Goal: Transaction & Acquisition: Purchase product/service

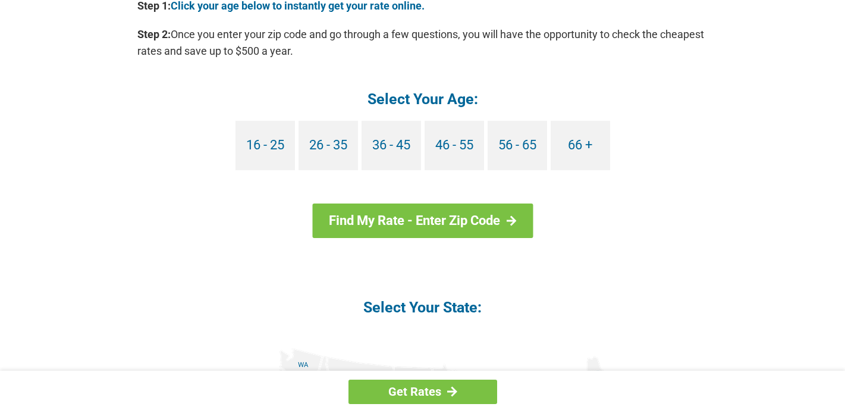
scroll to position [1143, 0]
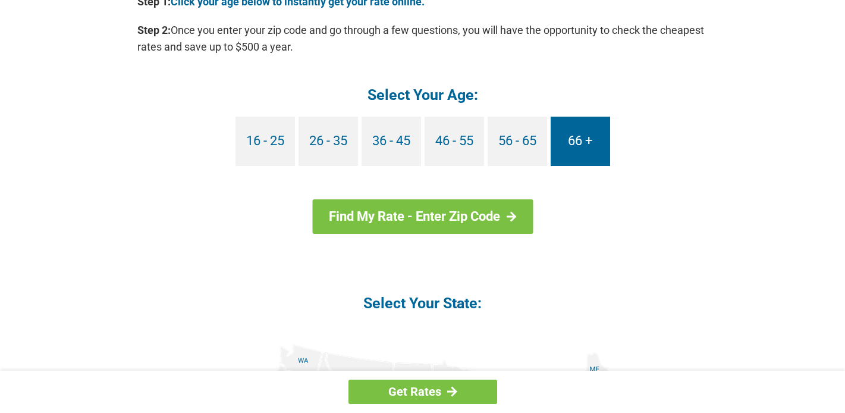
click at [582, 139] on link "66 +" at bounding box center [580, 141] width 59 height 49
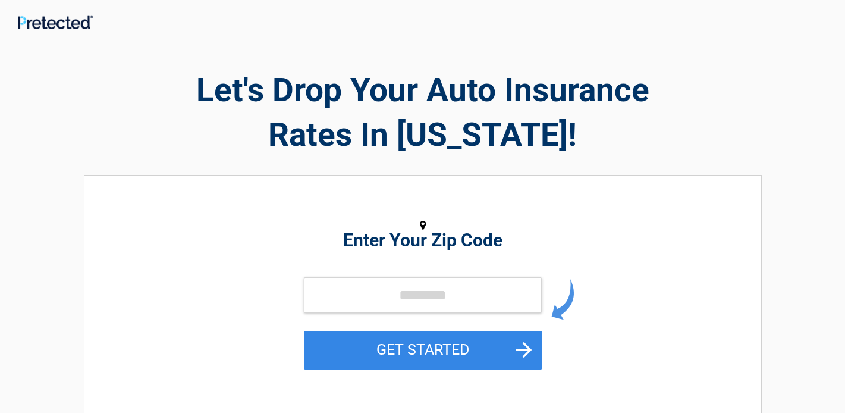
click at [351, 245] on h2 "Enter Your Zip Code" at bounding box center [423, 240] width 546 height 14
click at [372, 287] on input "tel" at bounding box center [423, 295] width 238 height 36
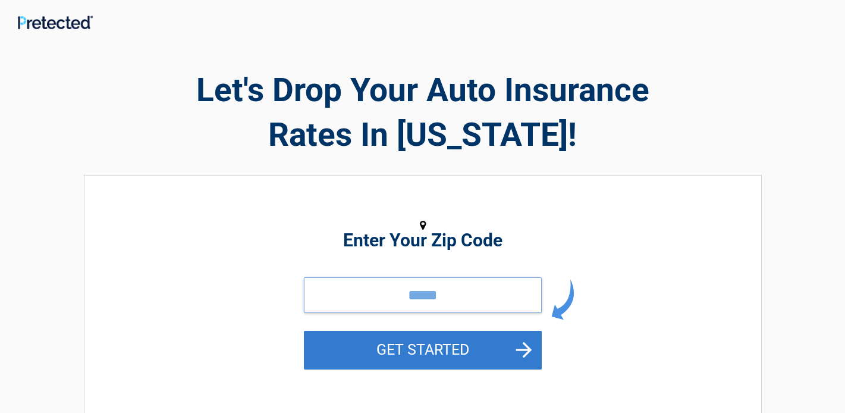
type input "*****"
click at [390, 341] on button "GET STARTED" at bounding box center [423, 350] width 238 height 39
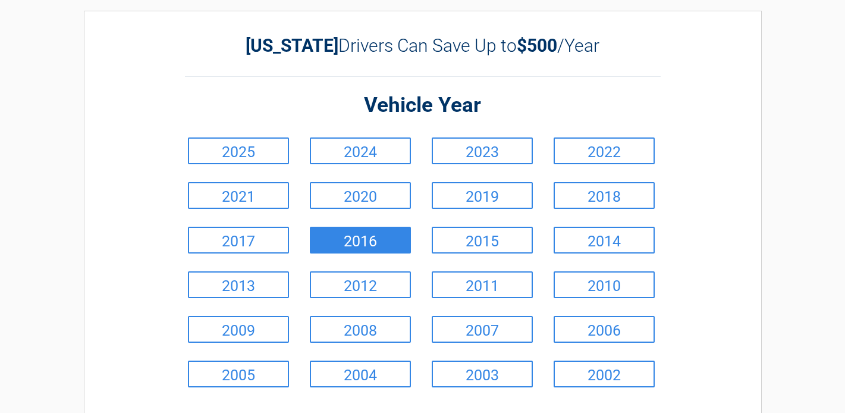
scroll to position [40, 0]
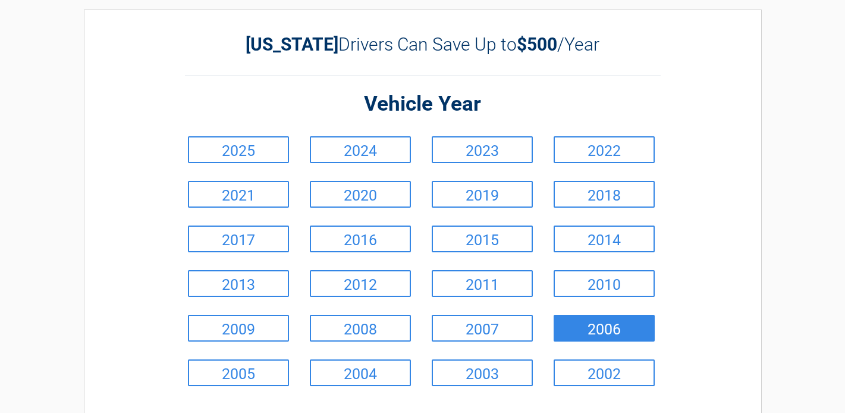
click at [590, 321] on link "2006" at bounding box center [604, 328] width 101 height 27
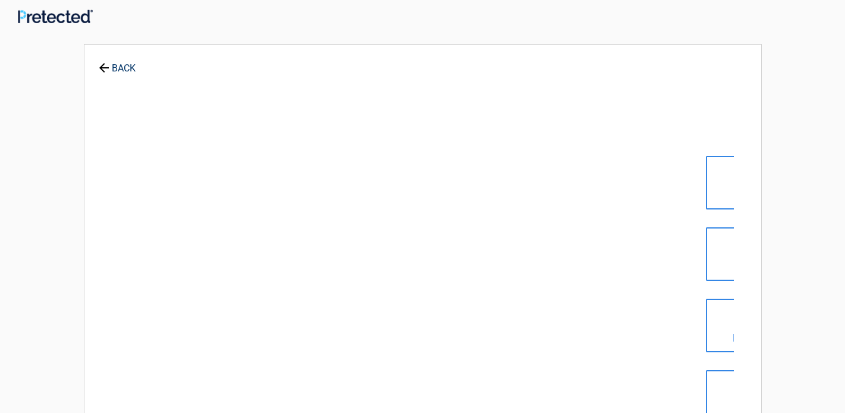
scroll to position [0, 0]
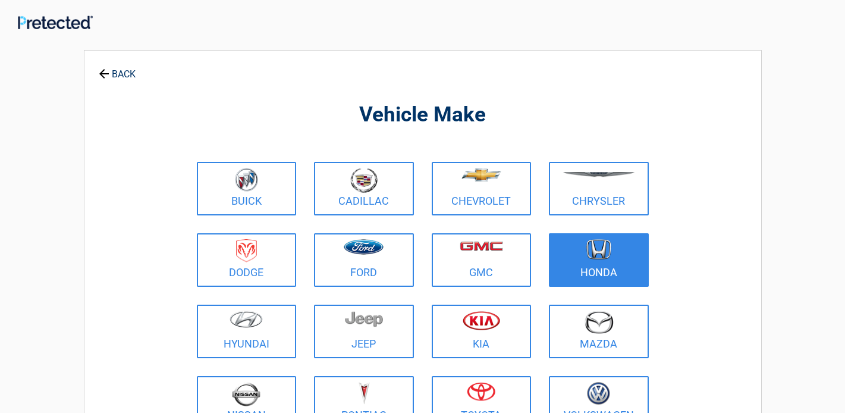
click at [590, 261] on figure at bounding box center [599, 252] width 86 height 27
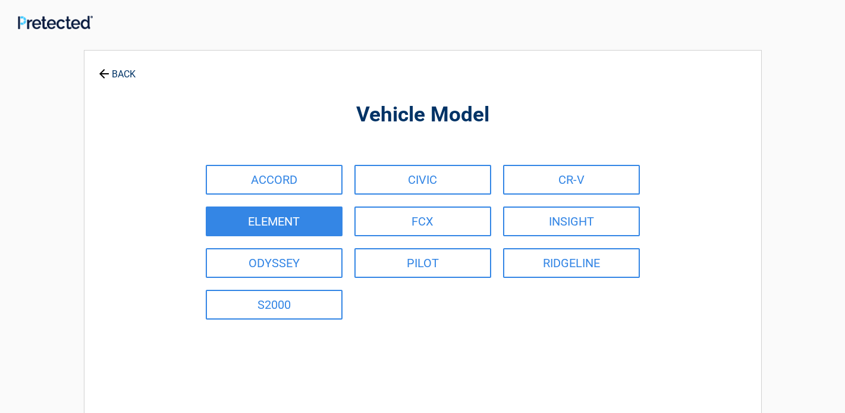
click at [295, 219] on link "ELEMENT" at bounding box center [274, 221] width 137 height 30
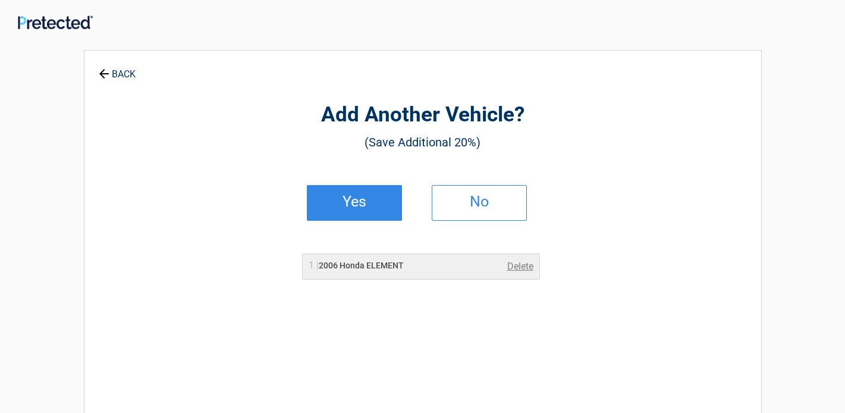
click at [341, 205] on link "Yes" at bounding box center [354, 203] width 95 height 36
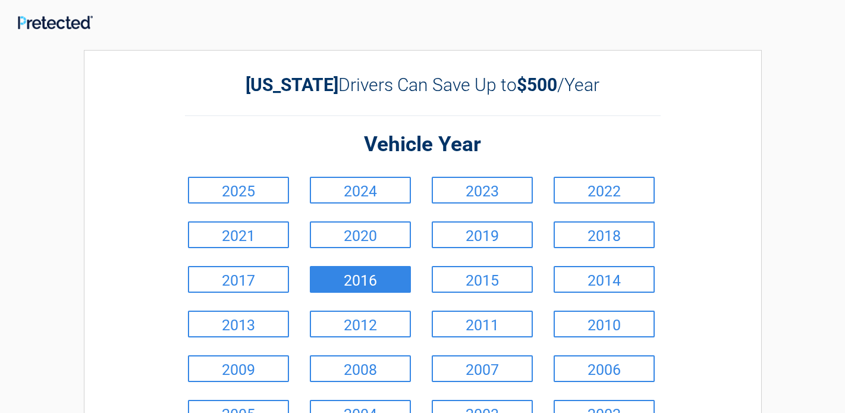
click at [352, 275] on link "2016" at bounding box center [360, 279] width 101 height 27
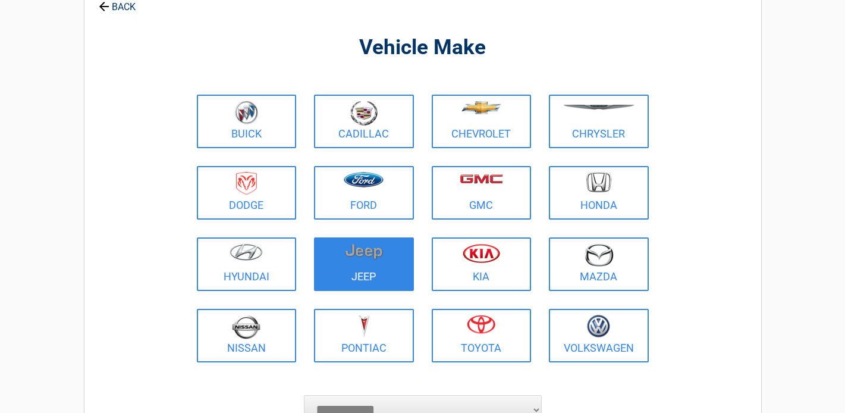
scroll to position [68, 0]
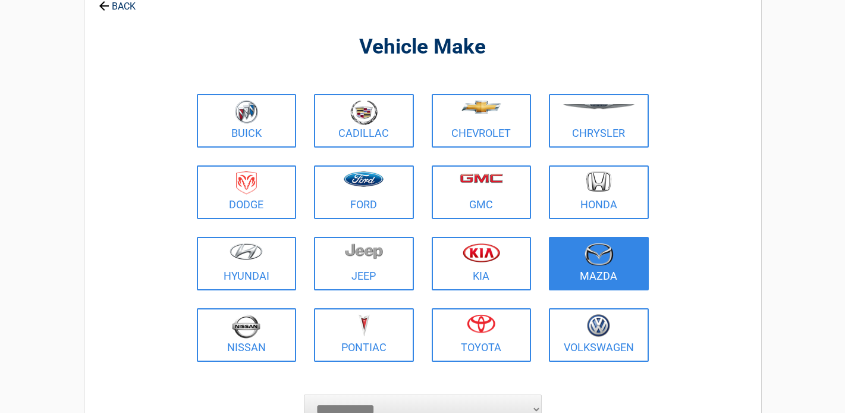
click at [592, 271] on link "Mazda" at bounding box center [599, 264] width 100 height 54
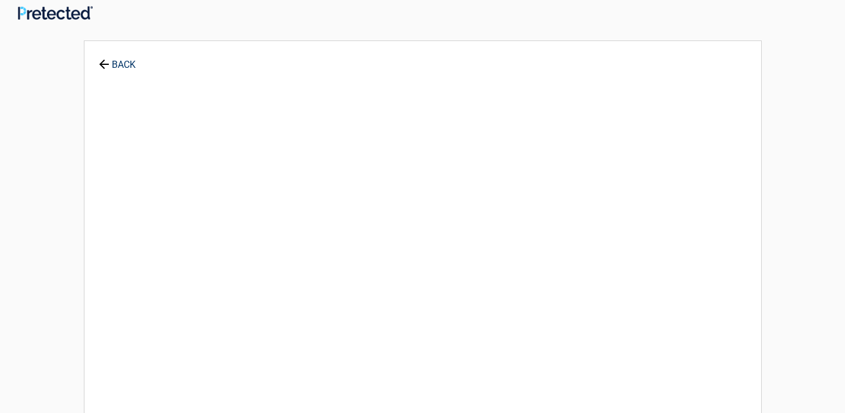
scroll to position [0, 0]
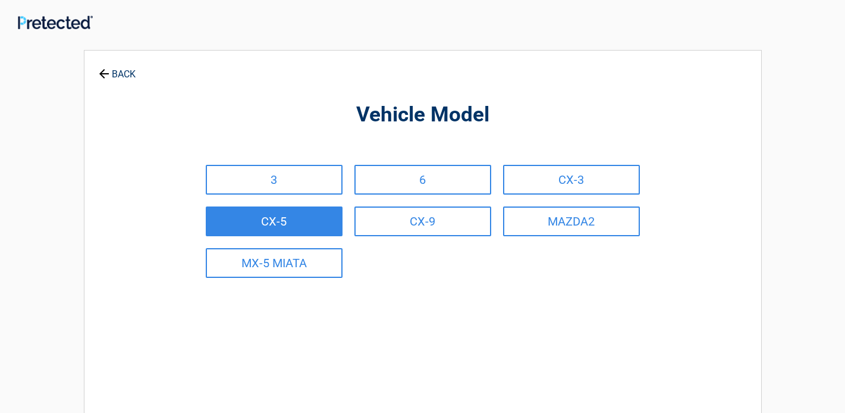
click at [283, 219] on link "CX-5" at bounding box center [274, 221] width 137 height 30
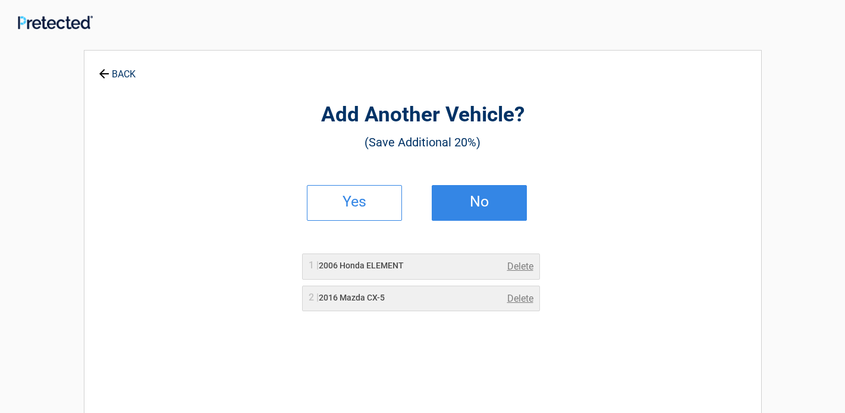
click at [462, 201] on h2 "No" at bounding box center [479, 202] width 70 height 8
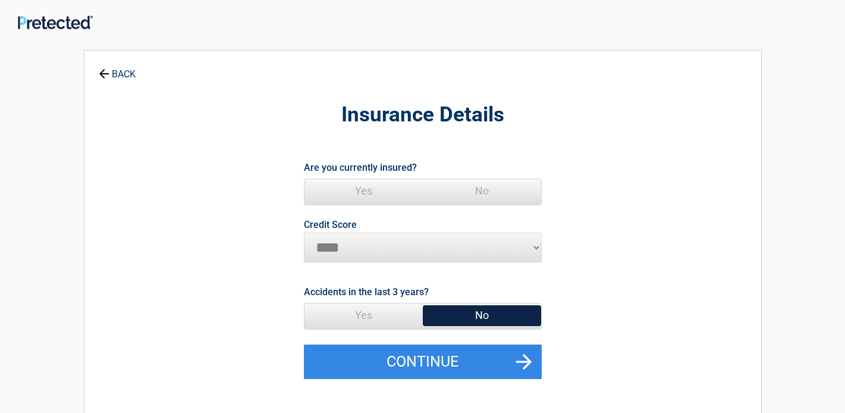
select select "*********"
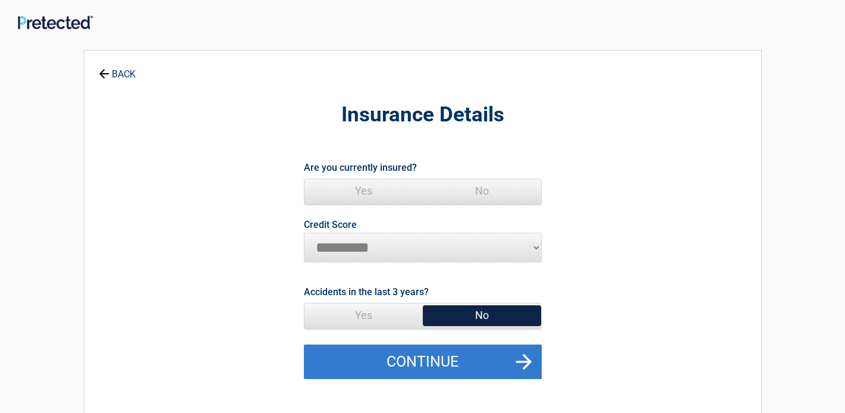
click at [496, 356] on button "Continue" at bounding box center [423, 361] width 238 height 35
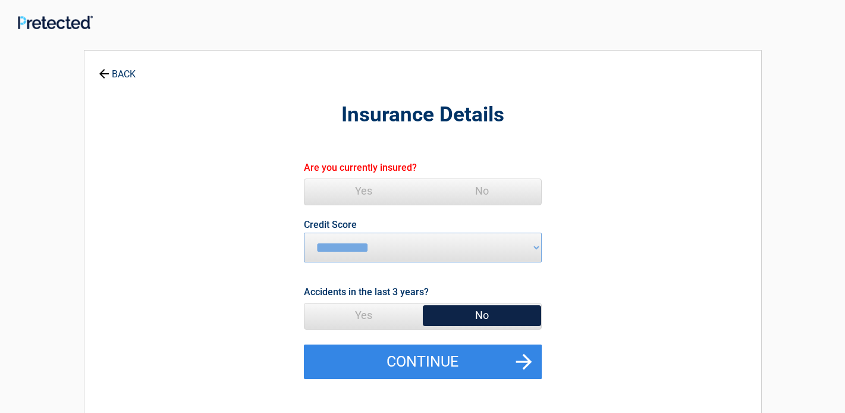
click at [356, 190] on span "Yes" at bounding box center [364, 191] width 118 height 24
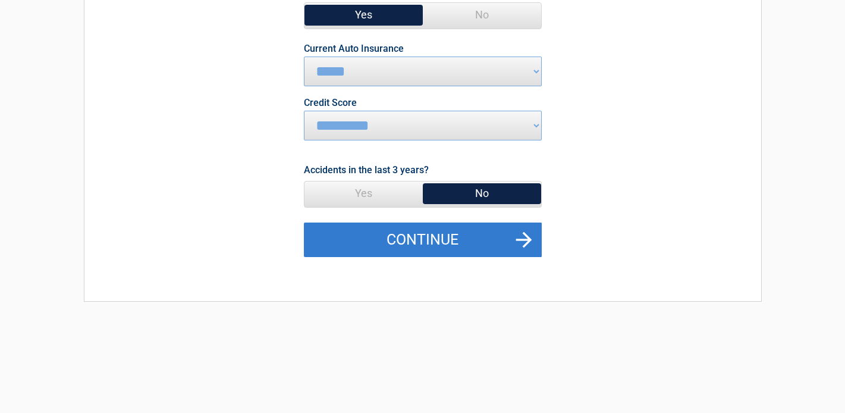
click at [465, 241] on button "Continue" at bounding box center [423, 240] width 238 height 35
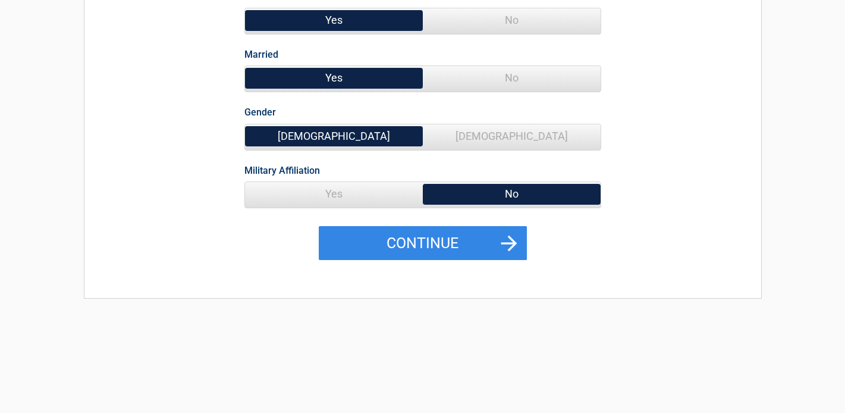
scroll to position [180, 0]
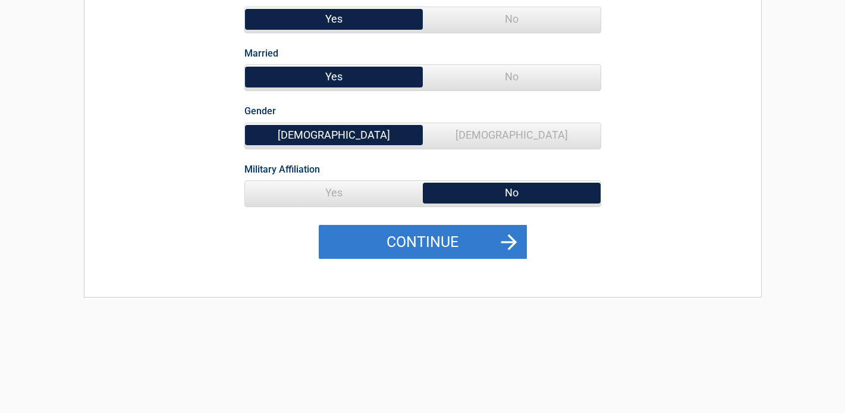
click at [459, 234] on button "Continue" at bounding box center [423, 242] width 208 height 35
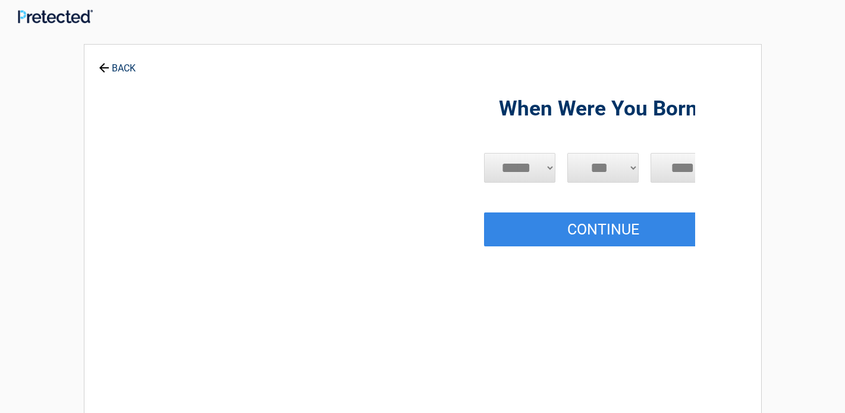
scroll to position [0, 0]
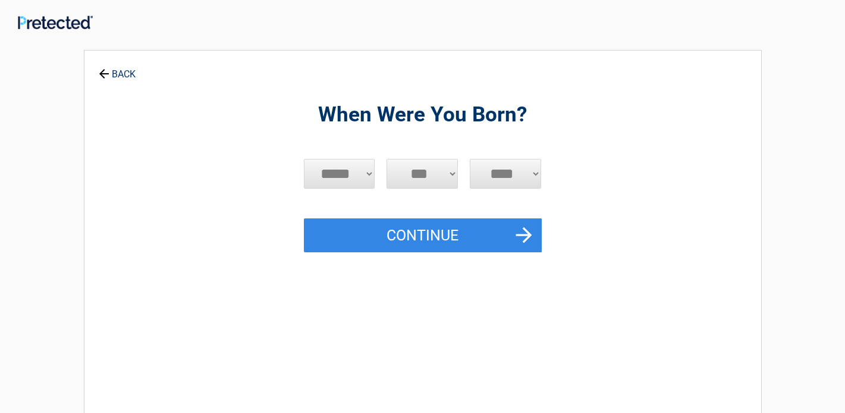
select select "*"
select select "****"
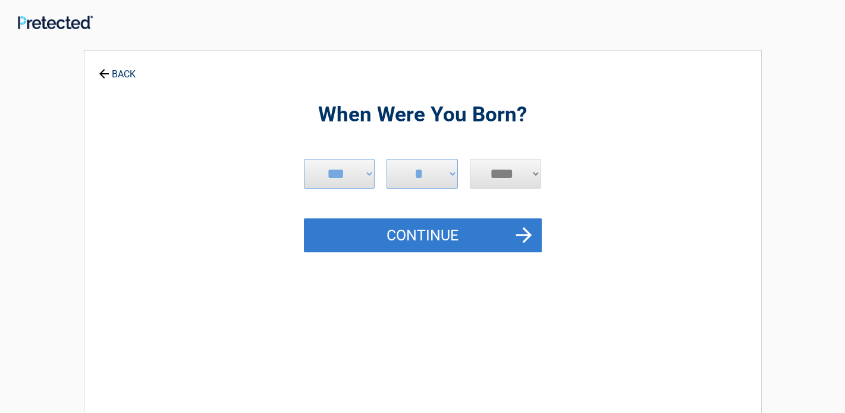
click at [429, 237] on button "Continue" at bounding box center [423, 235] width 238 height 35
